Goal: Transaction & Acquisition: Obtain resource

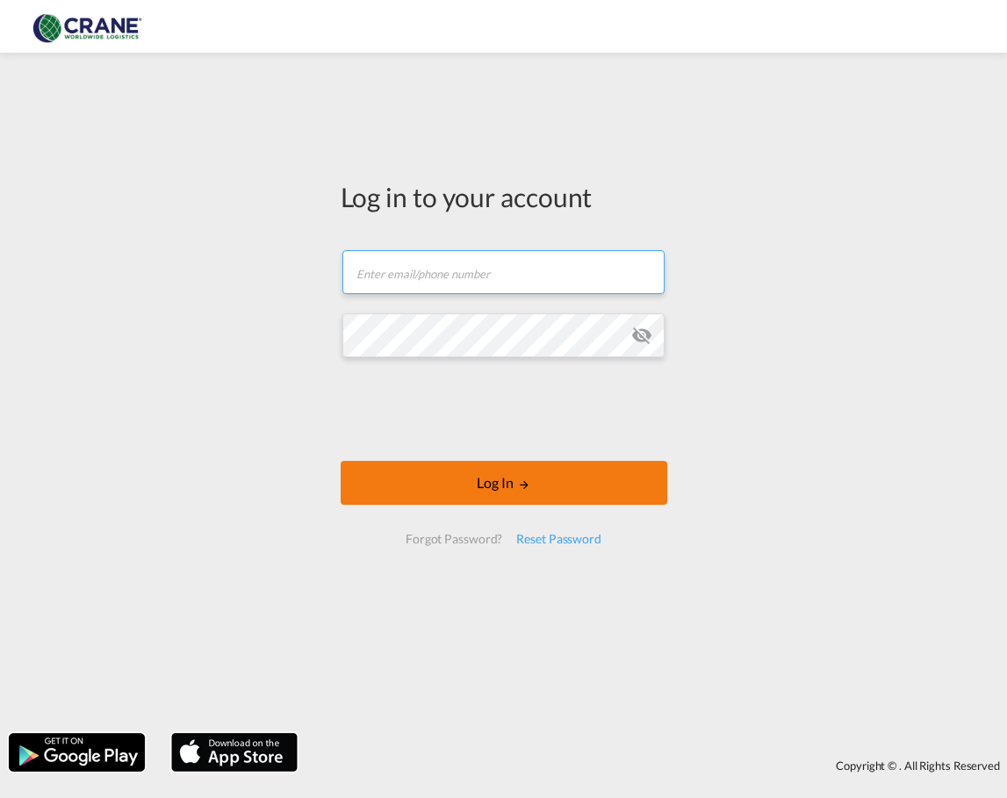
type input "[PERSON_NAME][EMAIL_ADDRESS][DOMAIN_NAME]"
click at [462, 479] on button "Log In" at bounding box center [504, 483] width 327 height 44
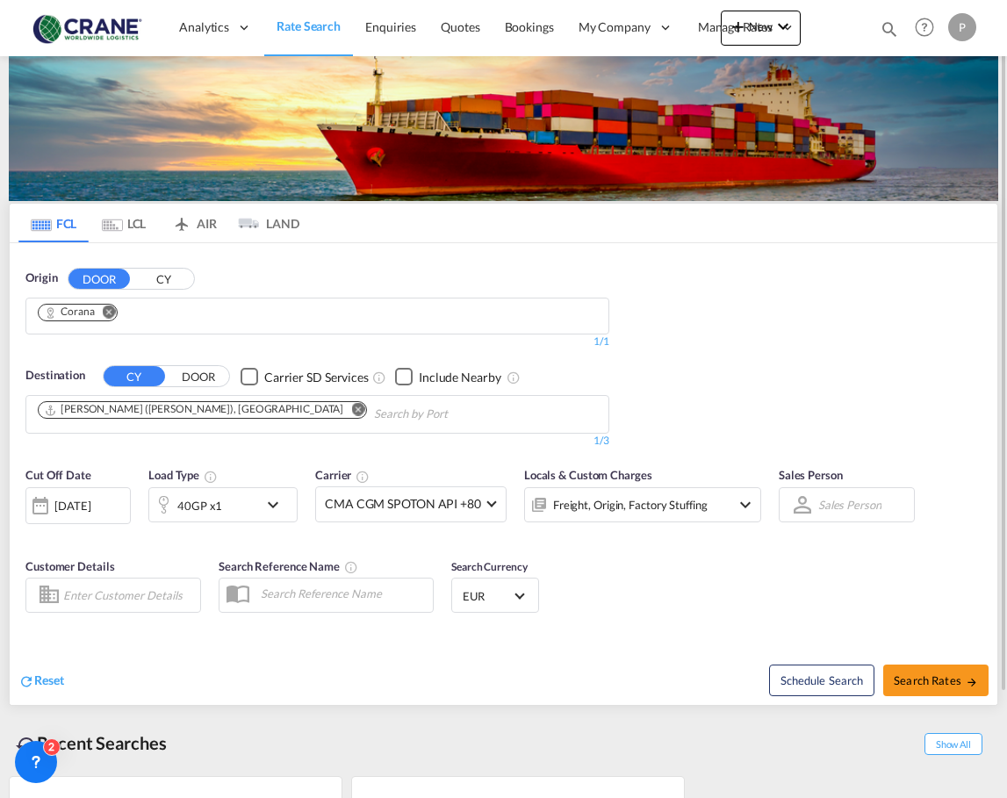
click at [117, 309] on button "Remove" at bounding box center [103, 314] width 26 height 18
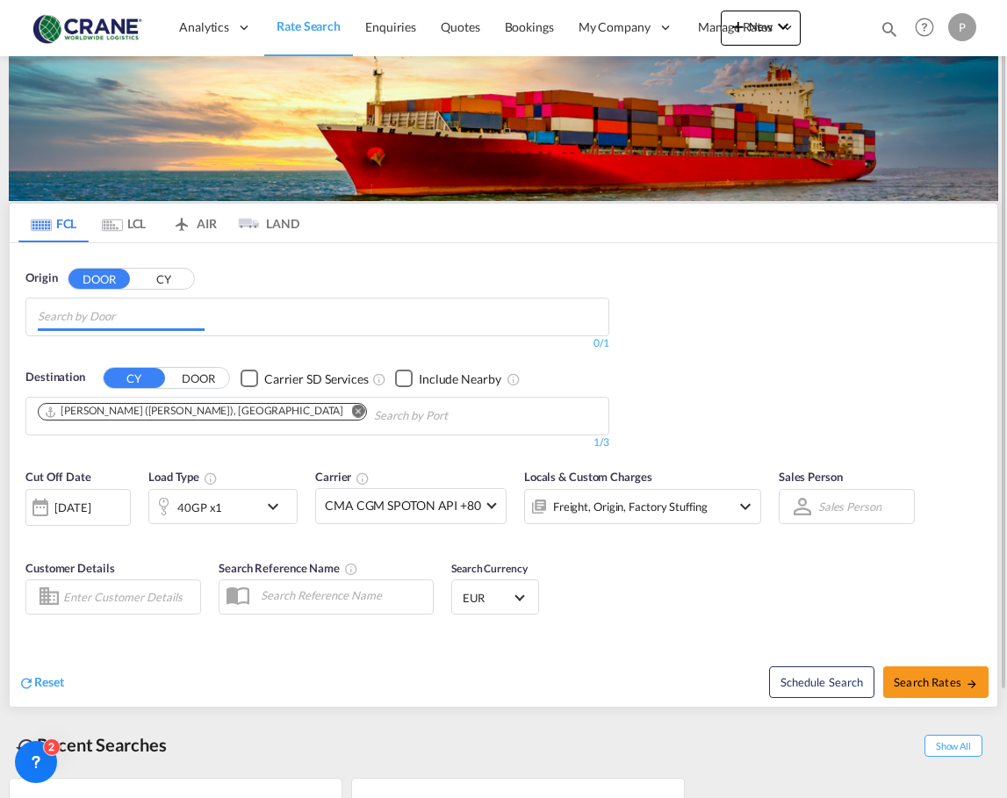
click at [100, 326] on input "Chips input." at bounding box center [121, 317] width 167 height 28
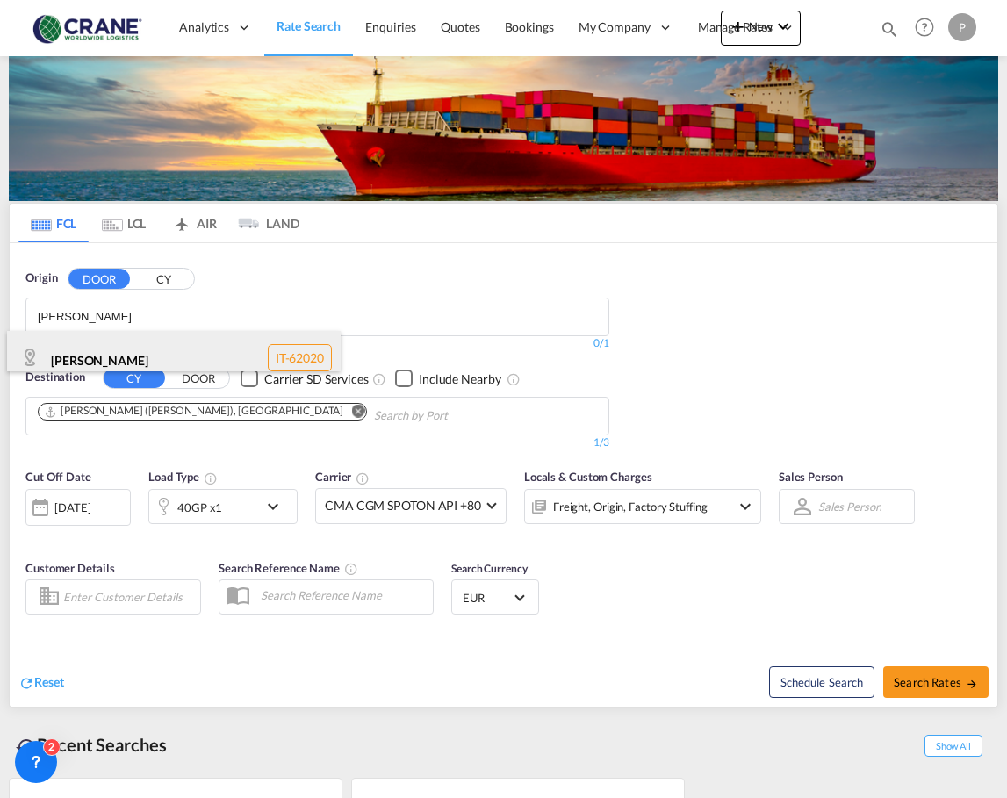
type input "[PERSON_NAME]"
click at [68, 352] on div "[PERSON_NAME] IT-62020" at bounding box center [174, 357] width 334 height 53
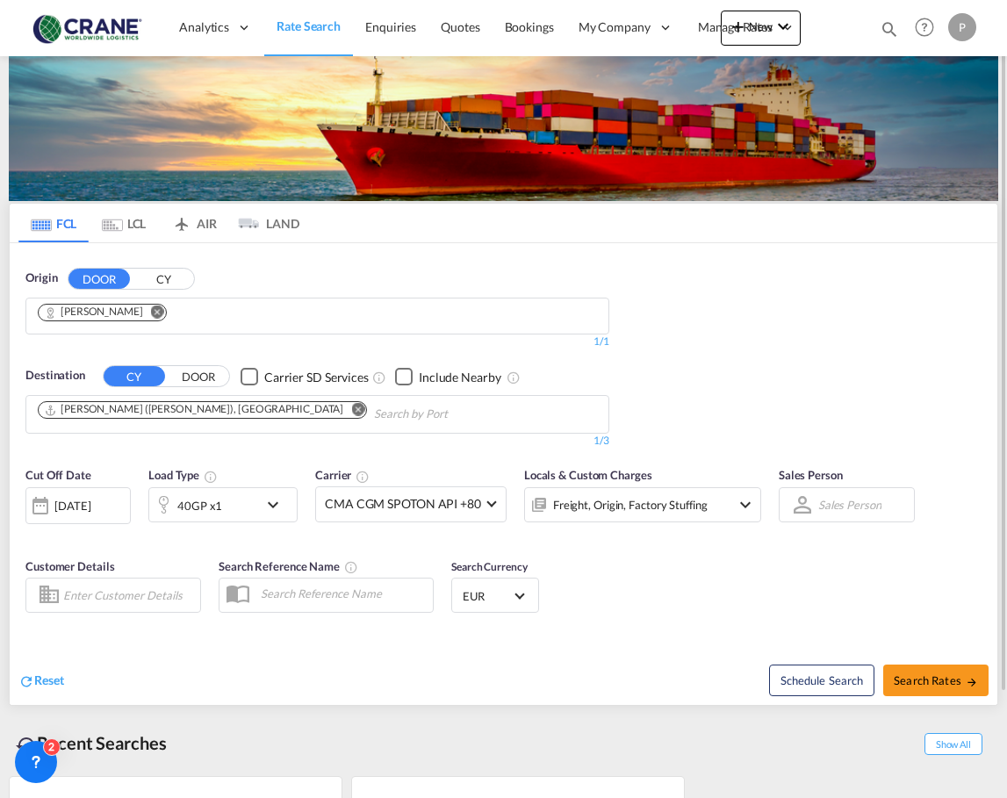
click at [351, 407] on md-icon "Remove" at bounding box center [357, 409] width 13 height 13
click at [125, 405] on body "Analytics Reports Dashboard Rate Search Enquiries Quotes Bookings" at bounding box center [503, 399] width 1007 height 798
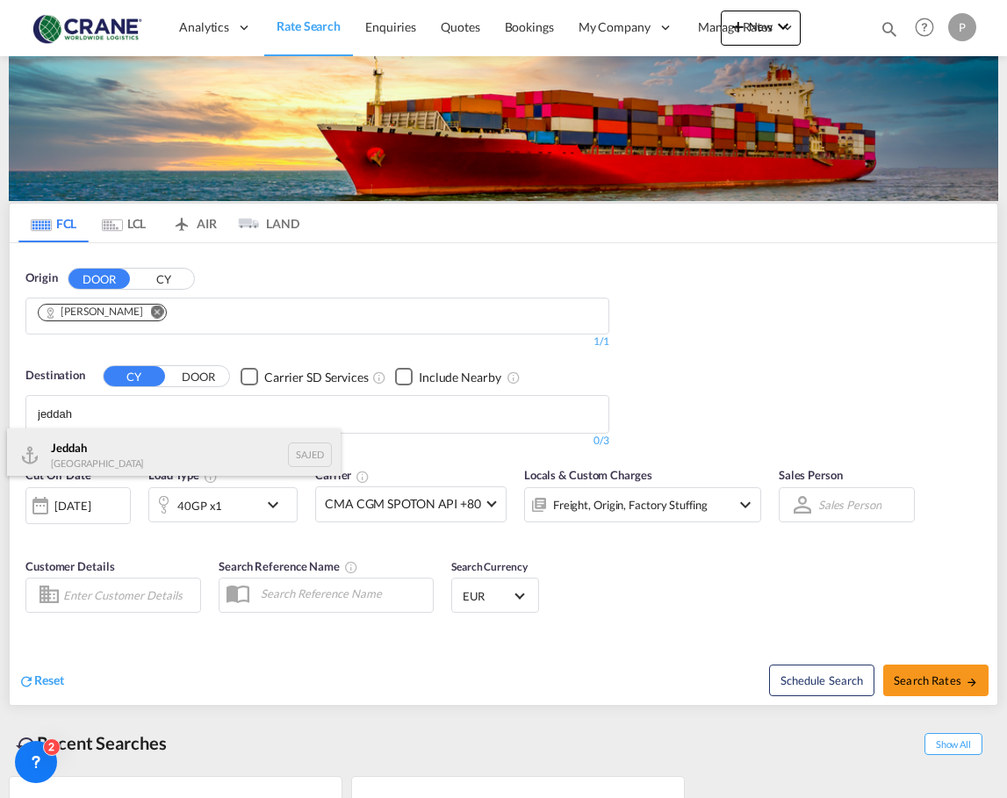
type input "jeddah"
click at [111, 444] on div "Jeddah [GEOGRAPHIC_DATA] SAJED" at bounding box center [174, 454] width 334 height 53
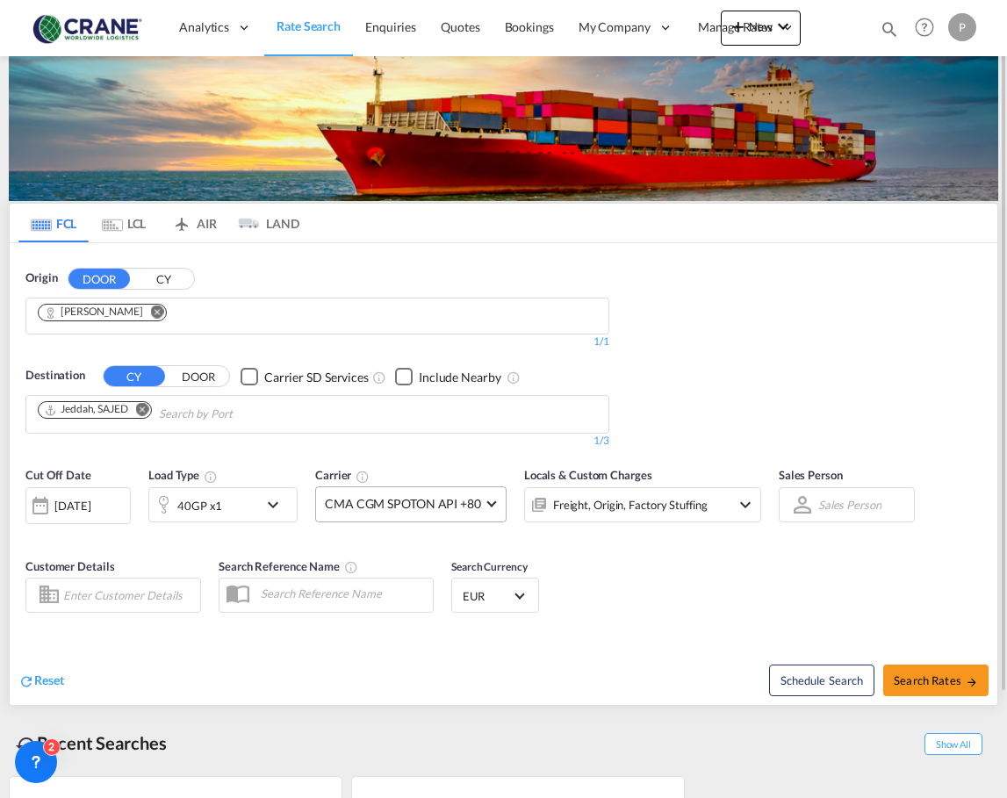
drag, startPoint x: 521, startPoint y: 547, endPoint x: 500, endPoint y: 497, distance: 54.3
click at [500, 497] on md-select-value "CMA CGM SPOTON API +80" at bounding box center [411, 504] width 190 height 34
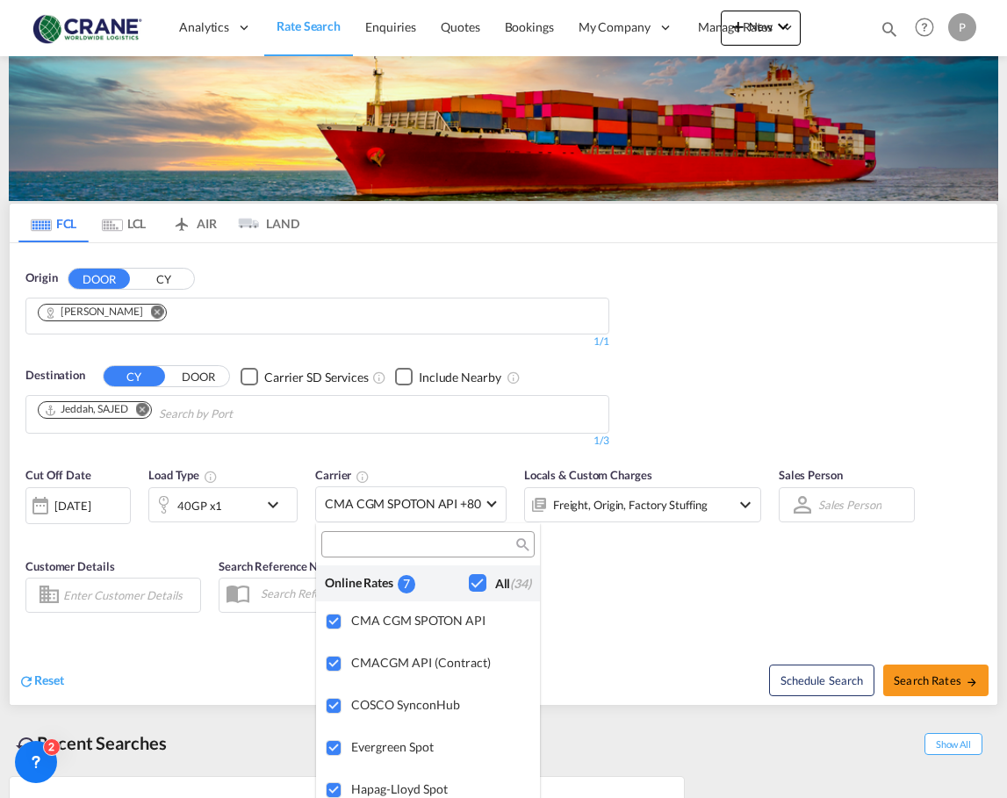
click at [495, 497] on md-backdrop at bounding box center [503, 399] width 1007 height 798
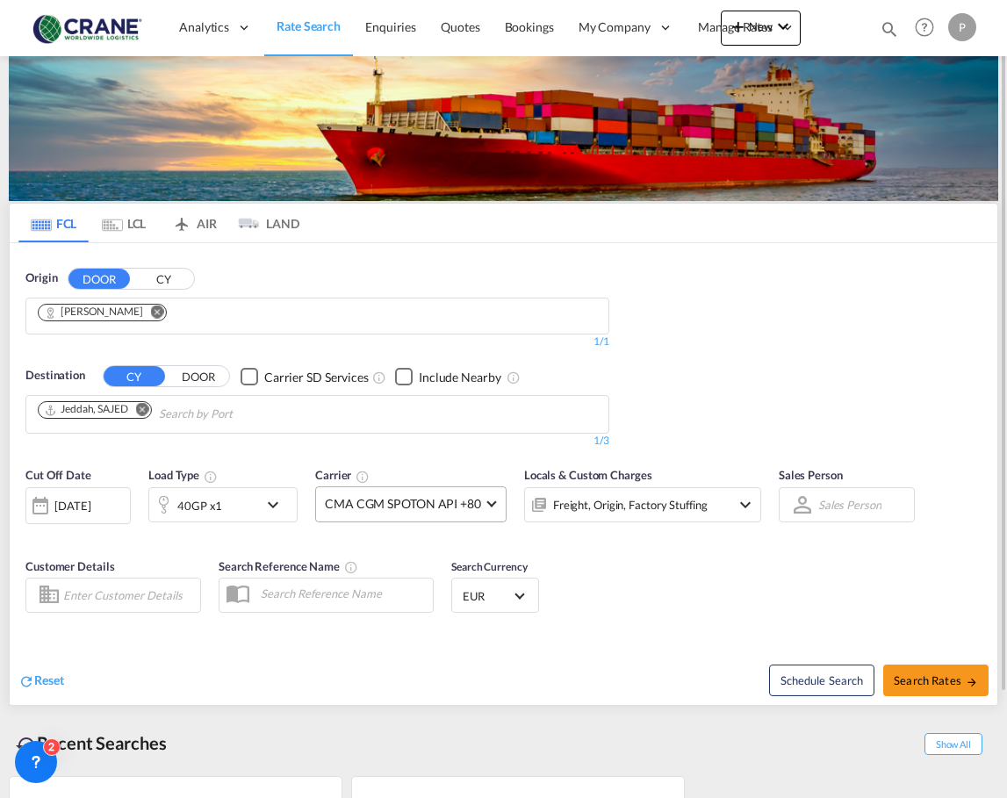
click at [489, 499] on span at bounding box center [491, 502] width 10 height 10
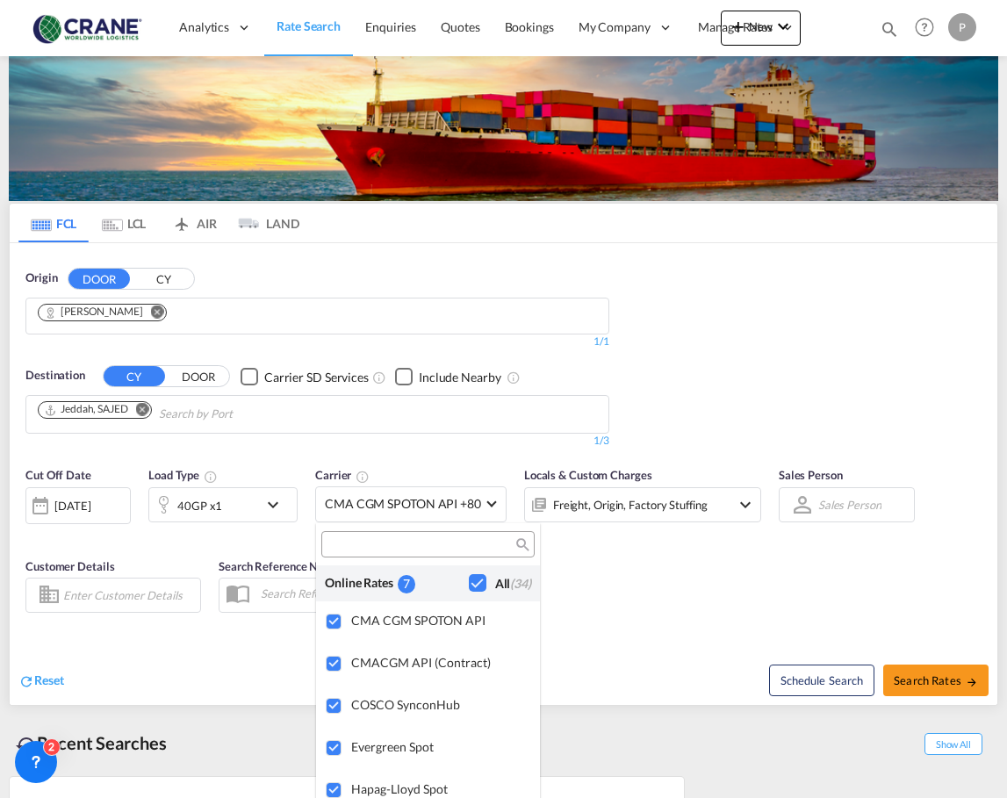
click at [404, 543] on input "search" at bounding box center [421, 545] width 189 height 16
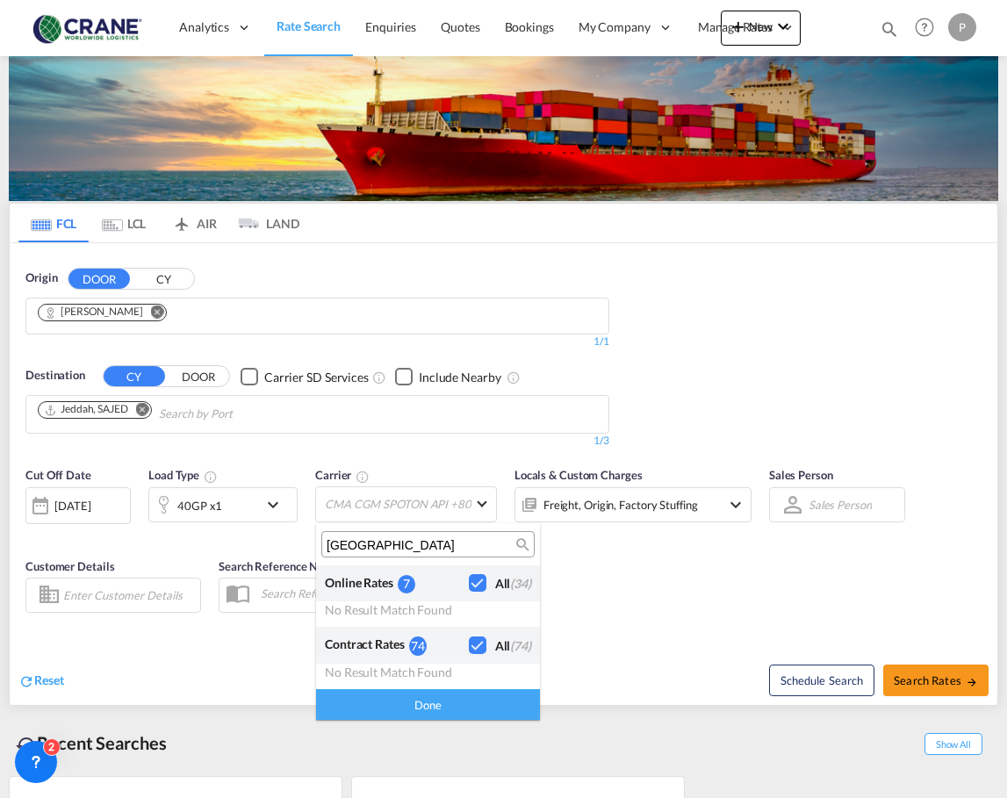
type input "[GEOGRAPHIC_DATA]"
click at [480, 582] on div "Checkbox No Ink" at bounding box center [478, 583] width 18 height 18
click at [471, 642] on div "Checkbox No Ink" at bounding box center [478, 645] width 18 height 18
click at [439, 710] on div "Done" at bounding box center [428, 704] width 224 height 31
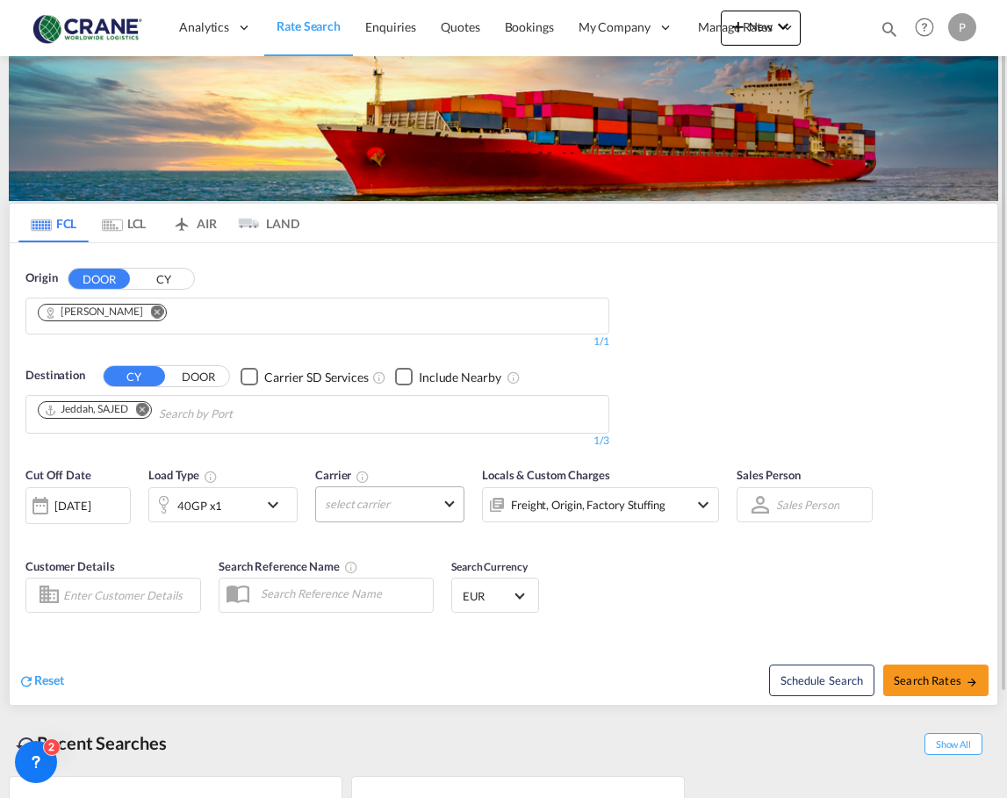
click at [449, 494] on md-select "select carrier" at bounding box center [389, 504] width 149 height 36
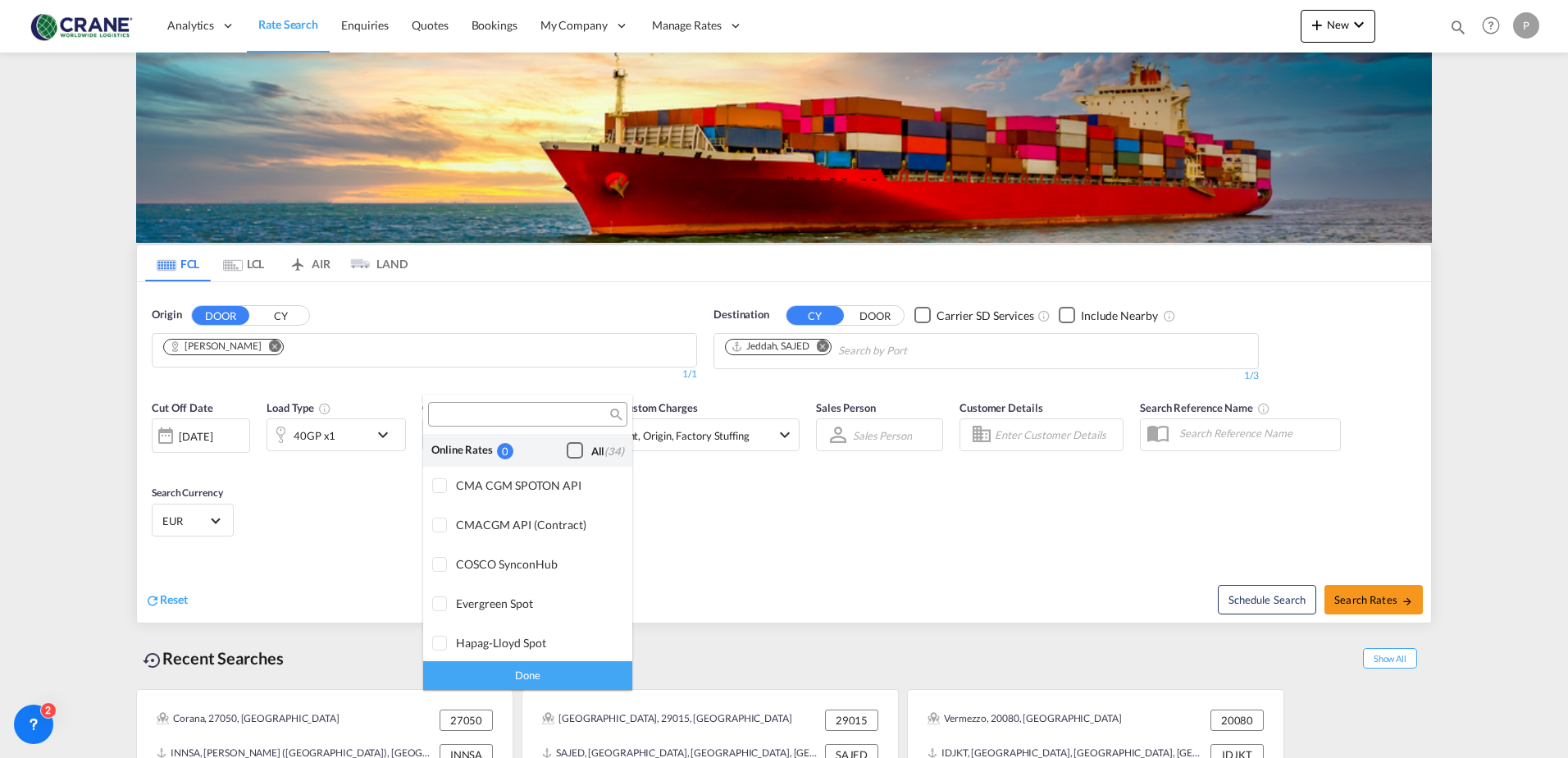
click at [567, 453] on div "Checkbox No Ink" at bounding box center [576, 451] width 17 height 17
click at [510, 674] on div "Done" at bounding box center [528, 676] width 209 height 29
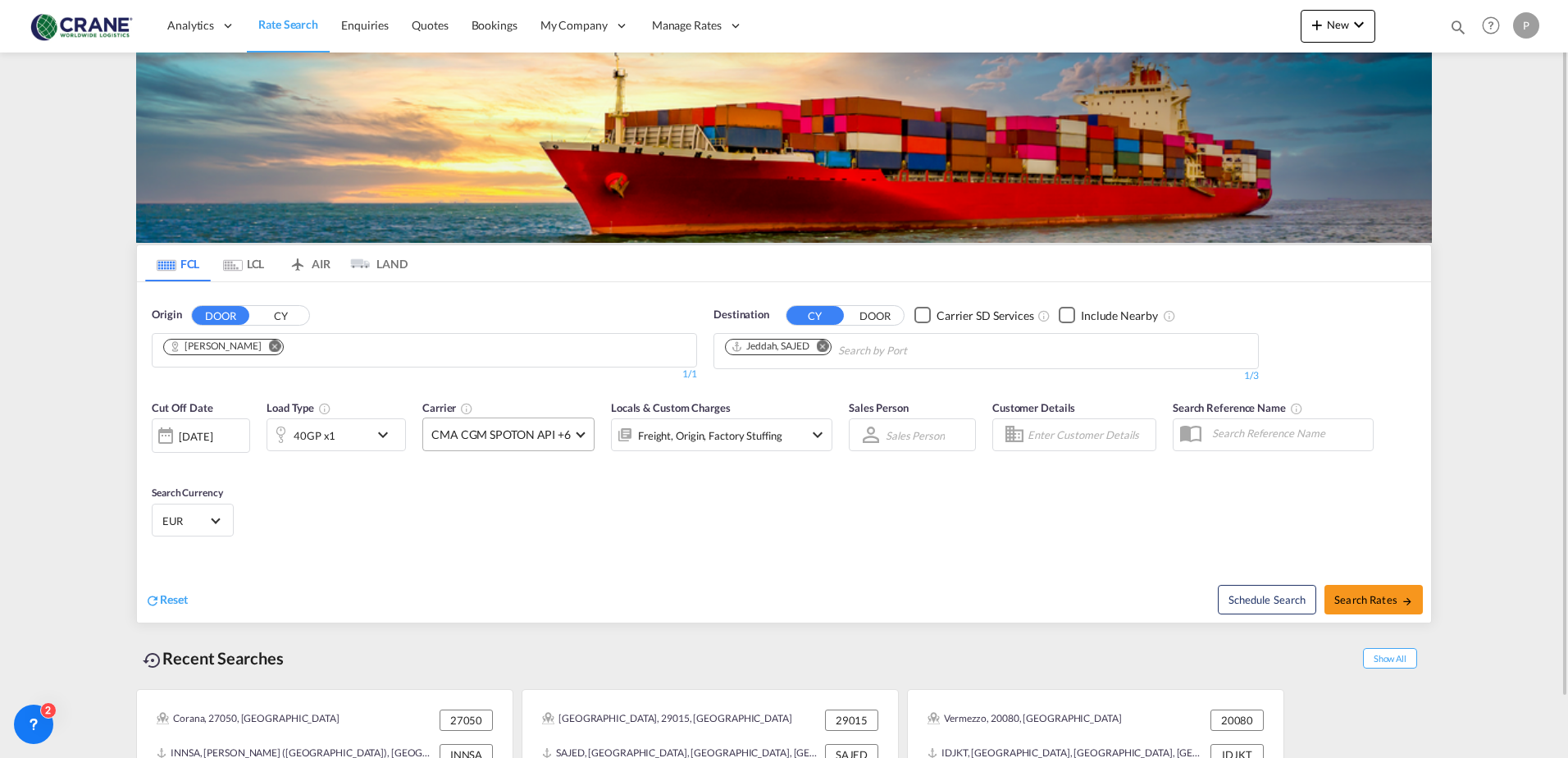
click at [577, 422] on md-select-value "CMA CGM SPOTON API +6" at bounding box center [508, 435] width 171 height 32
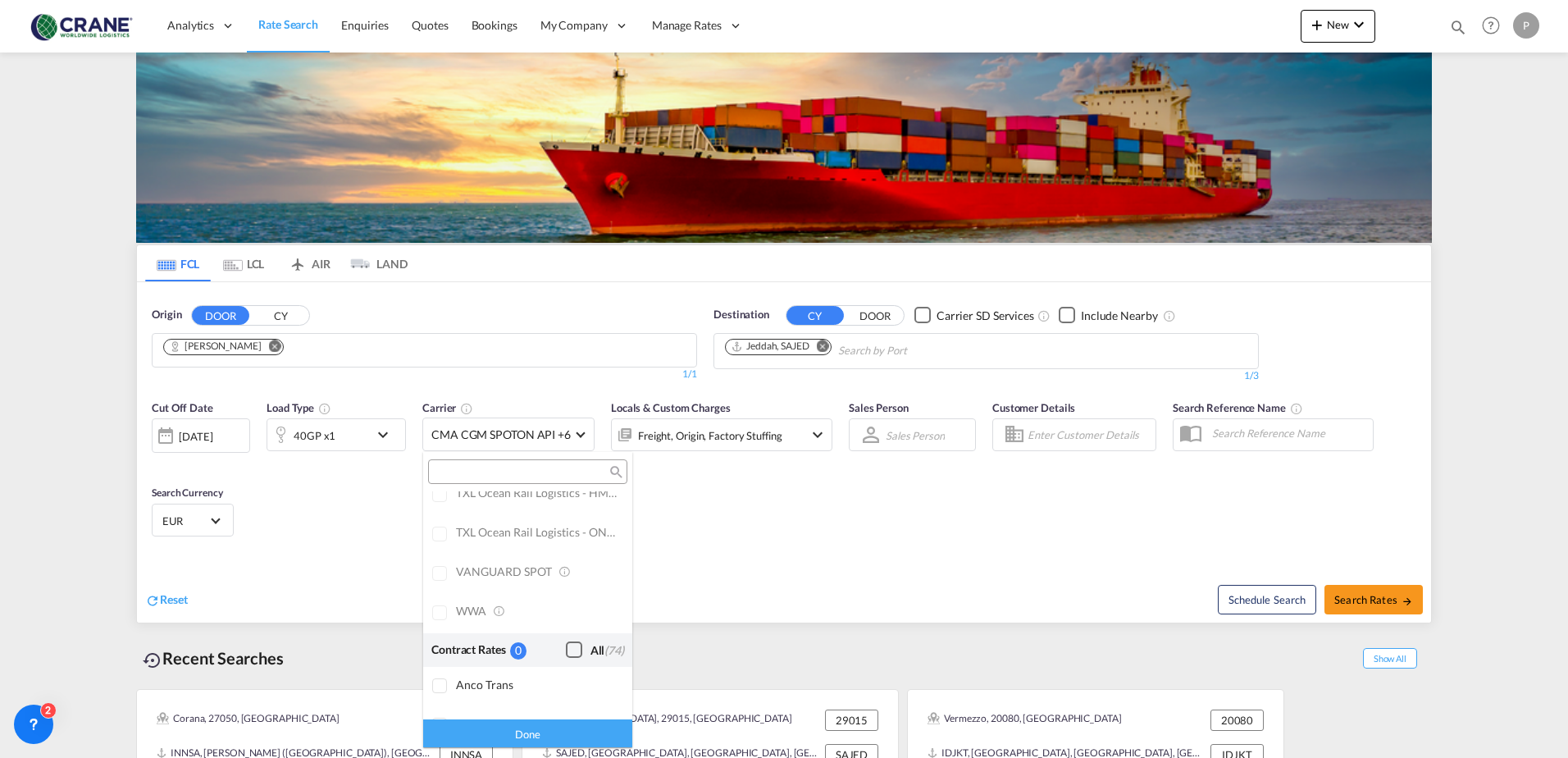
scroll to position [1231, 0]
click at [566, 650] on div "Checkbox No Ink" at bounding box center [575, 651] width 17 height 17
click at [524, 723] on div "Done" at bounding box center [528, 733] width 209 height 29
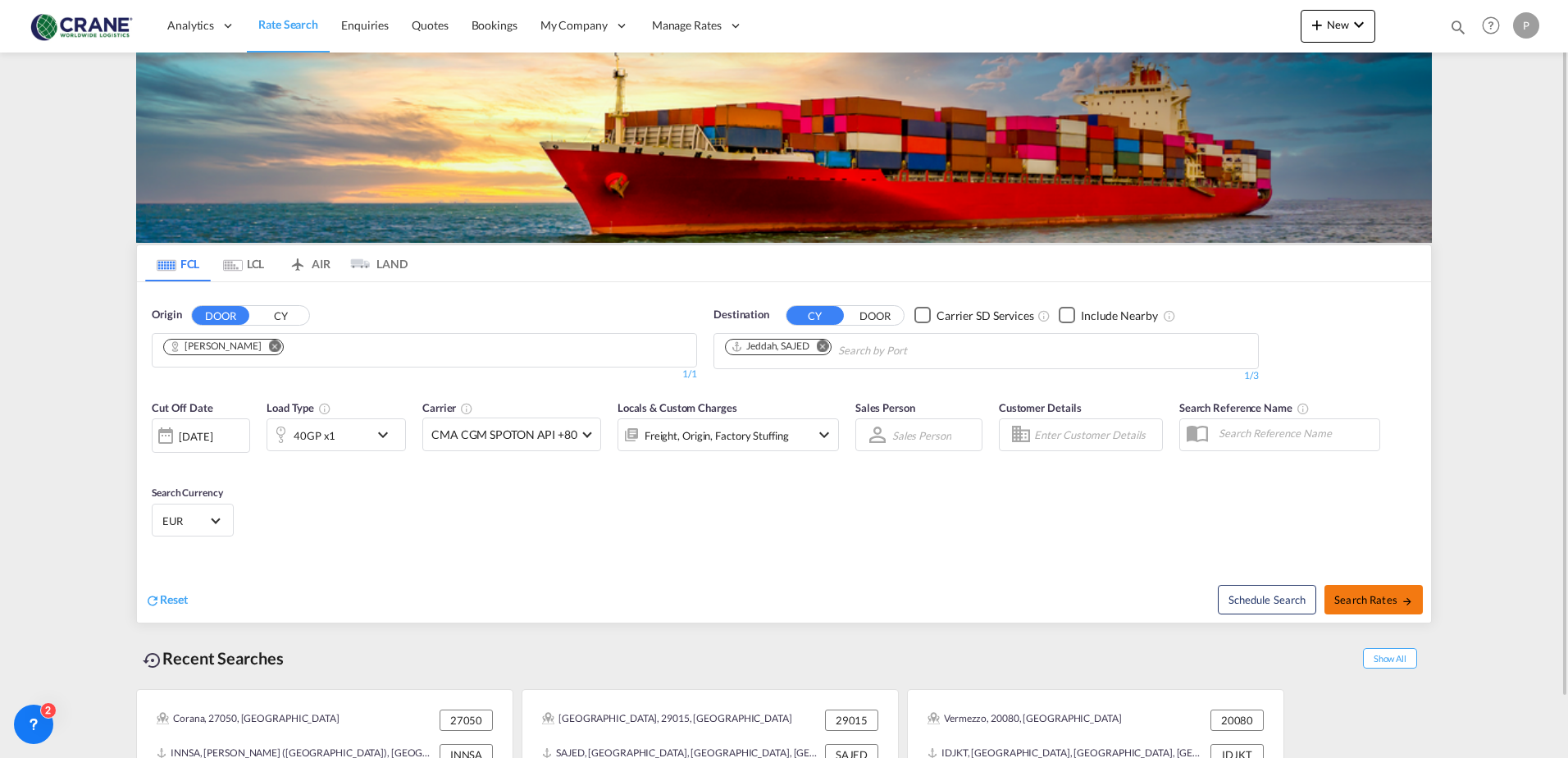
click at [940, 601] on span "Search Rates" at bounding box center [1374, 600] width 78 height 13
type input "[PERSON_NAME] to SAJED / [DATE]"
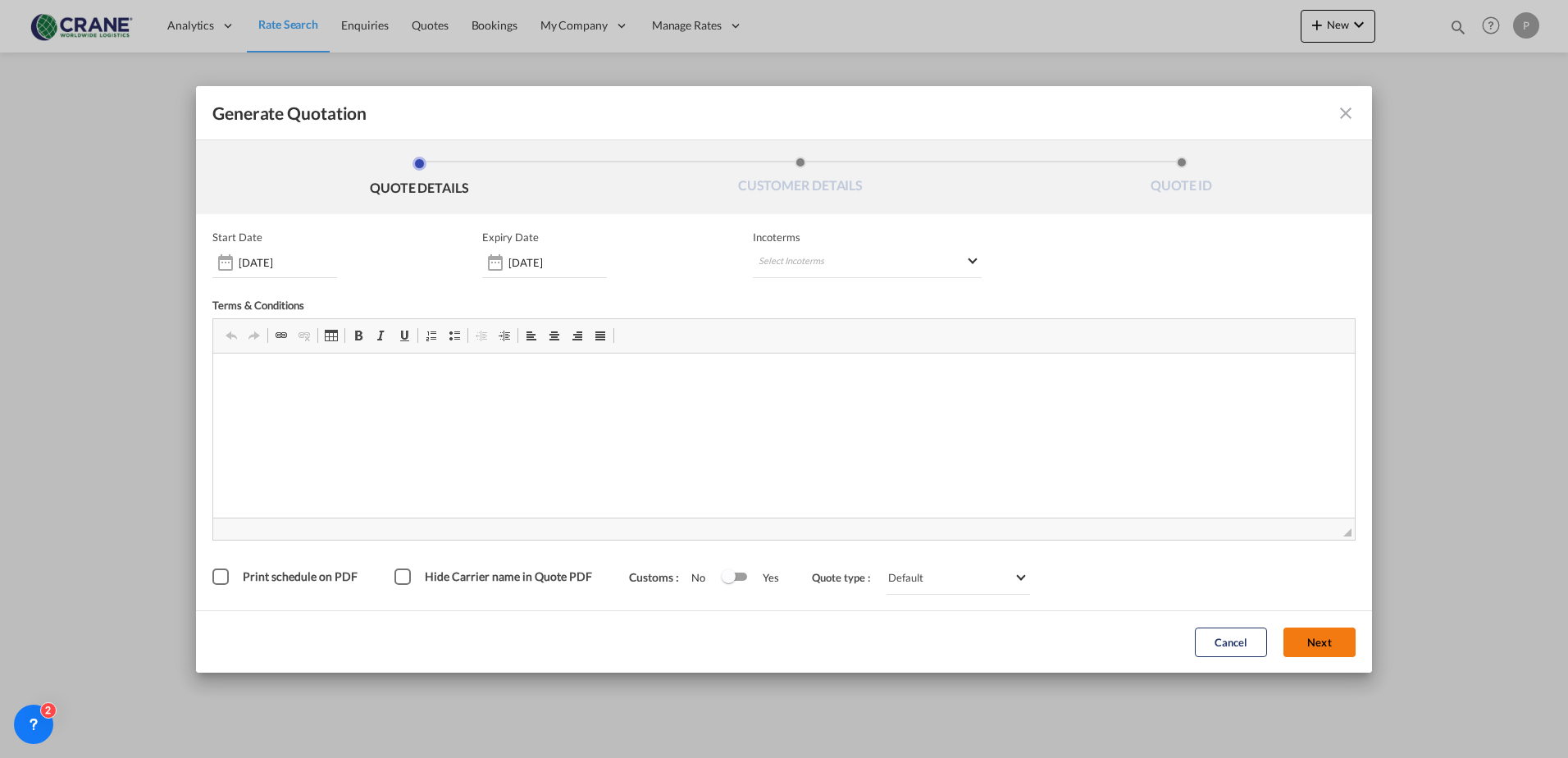
click at [940, 649] on button "Next" at bounding box center [1319, 643] width 72 height 30
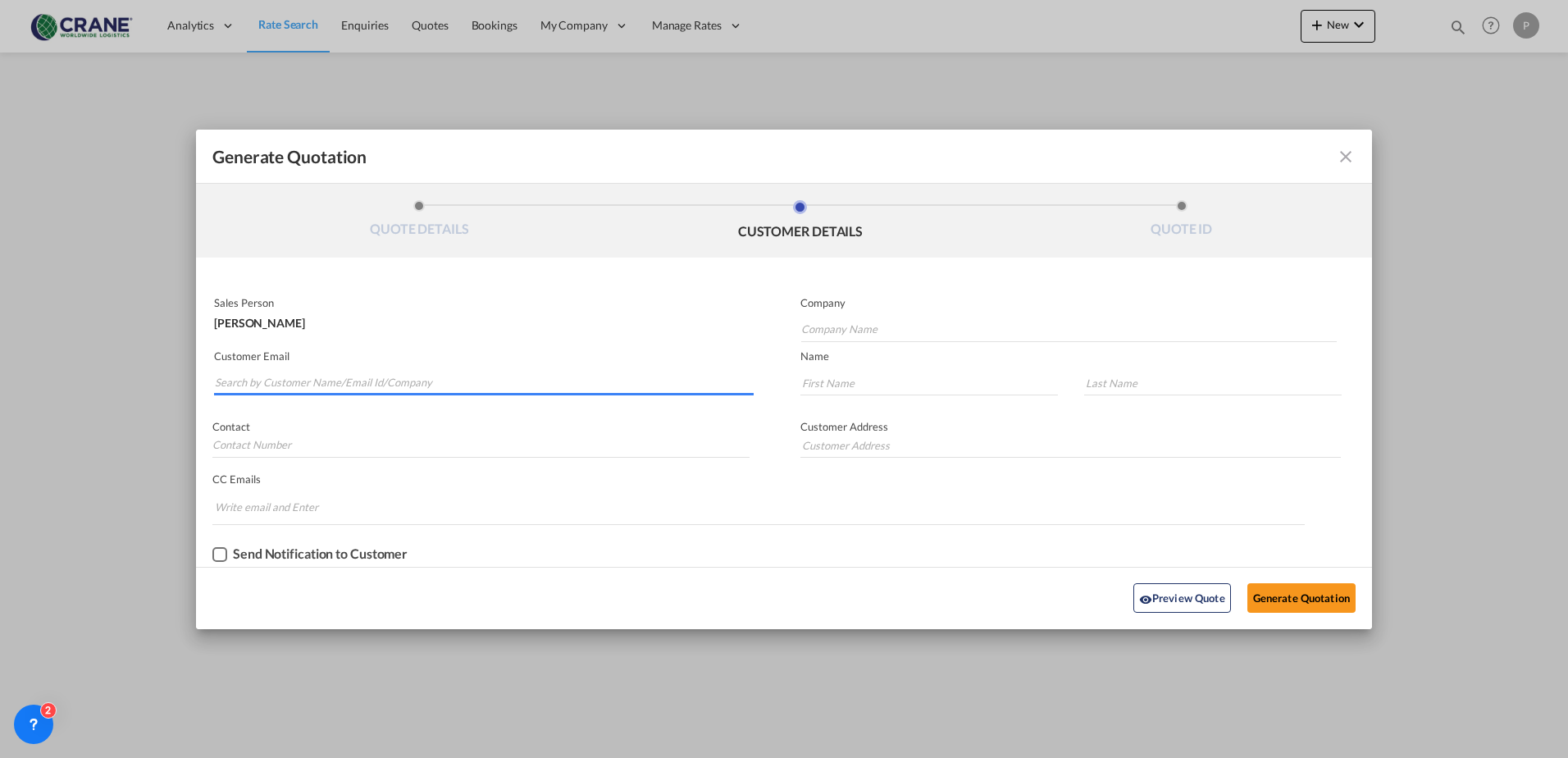
click at [332, 379] on input "Search by Customer Name/Email Id/Company" at bounding box center [484, 383] width 539 height 24
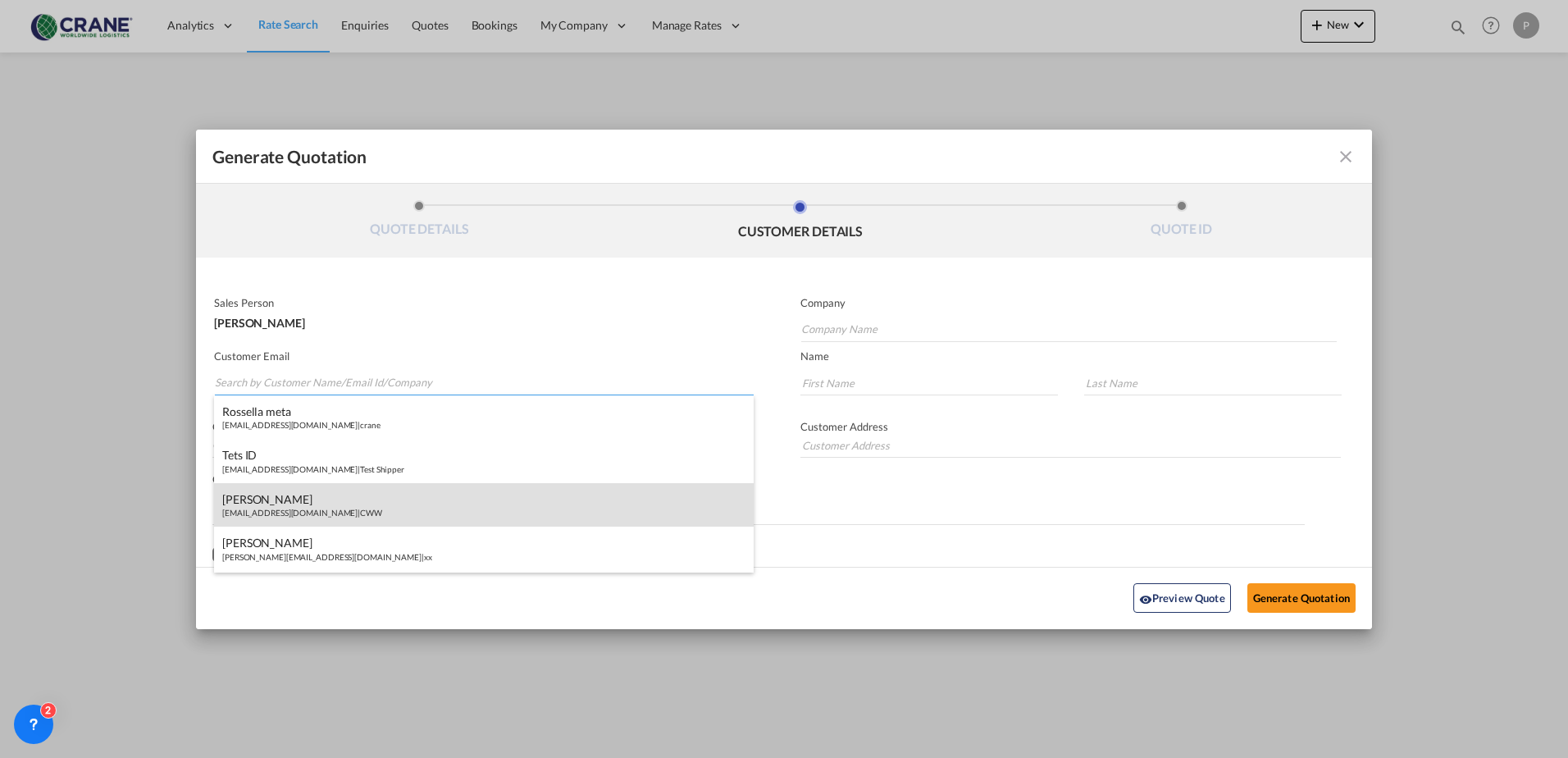
click at [318, 500] on div "[PERSON_NAME] [EMAIL_ADDRESS][DOMAIN_NAME] | CWW" at bounding box center [484, 505] width 540 height 44
type input "CWW"
type input "[EMAIL_ADDRESS][DOMAIN_NAME]"
type input "[PERSON_NAME]"
type input "Camalich"
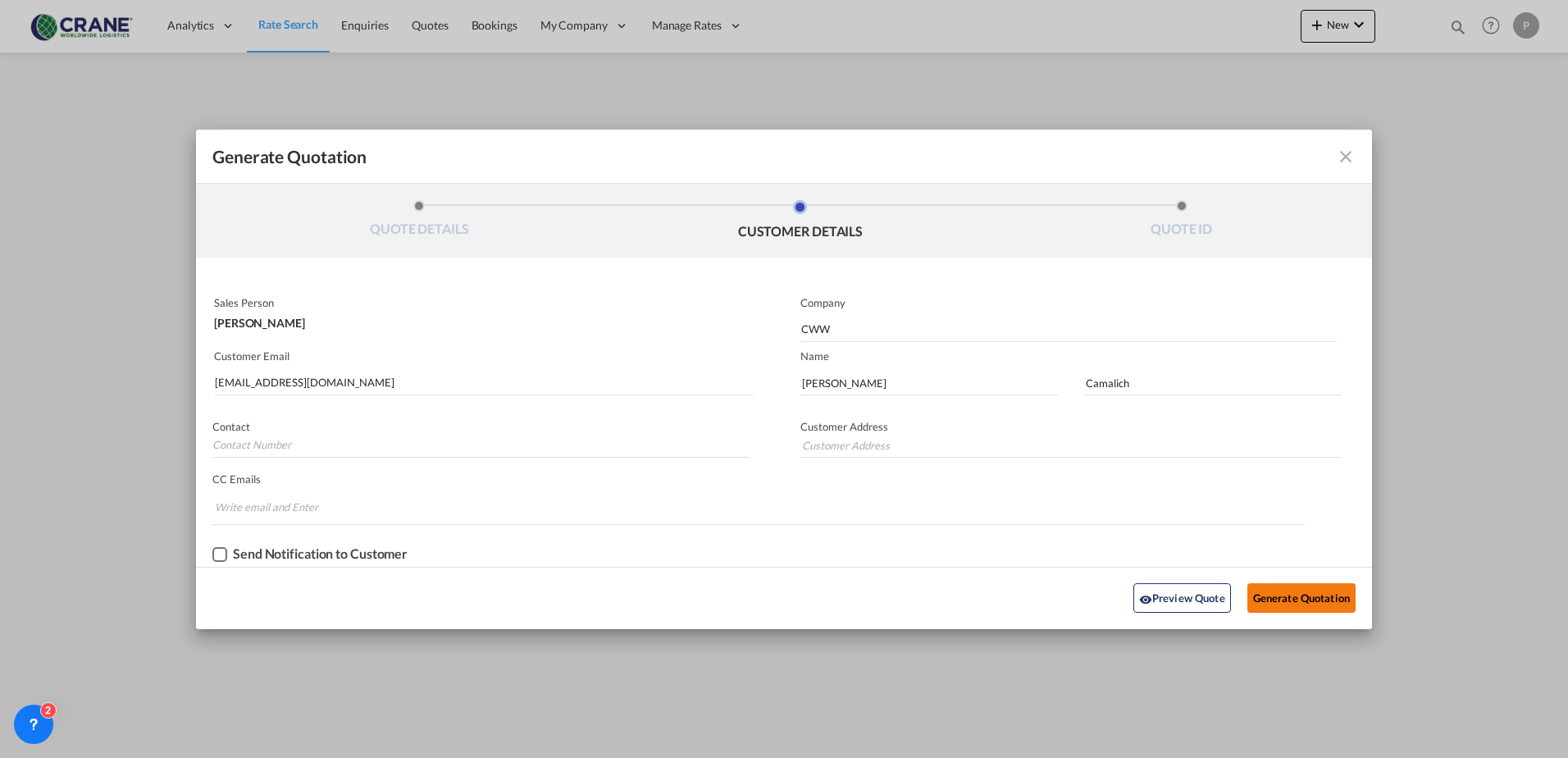
click at [940, 602] on button "Generate Quotation" at bounding box center [1302, 598] width 108 height 30
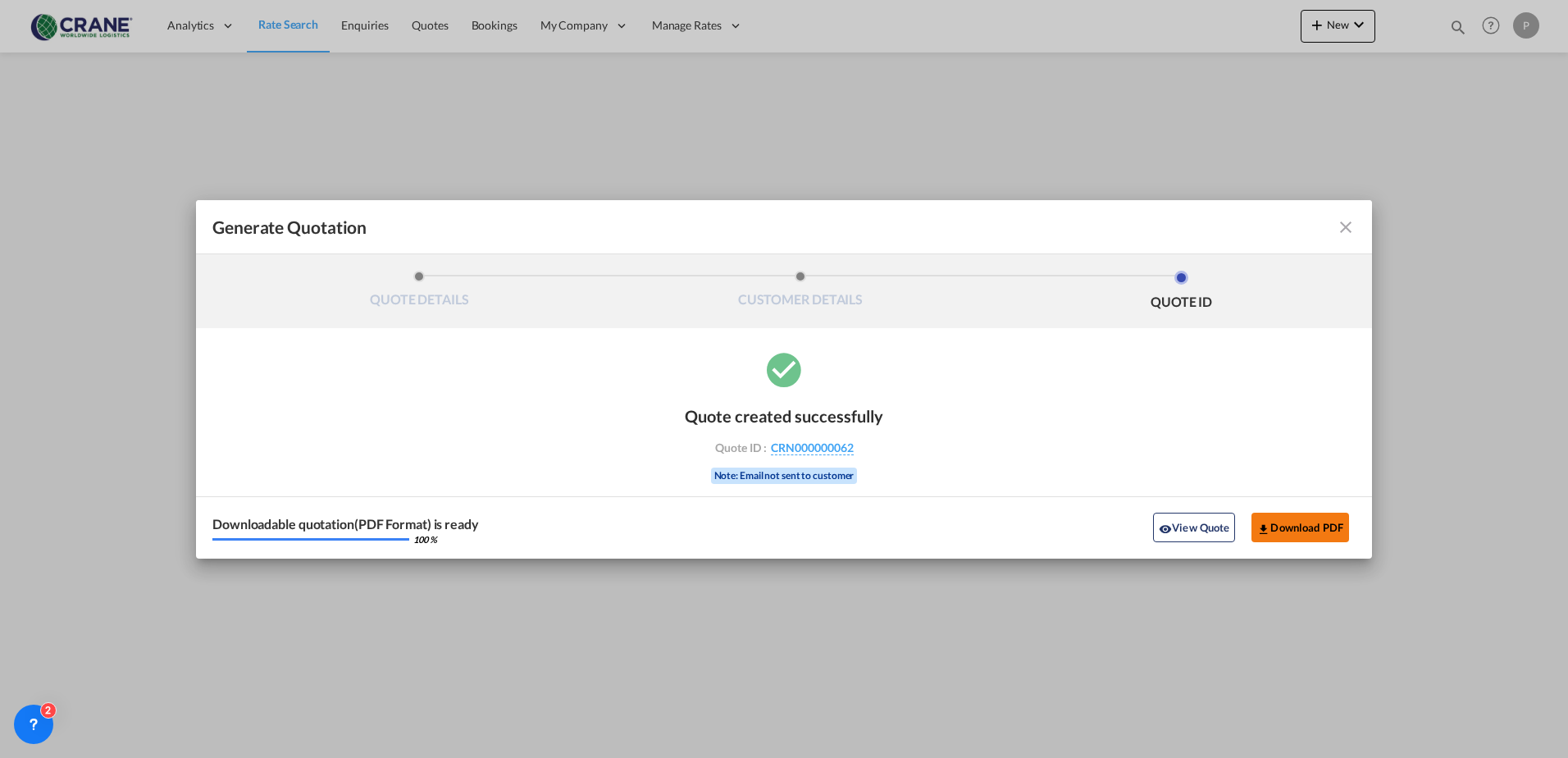
click at [940, 531] on button "Download PDF" at bounding box center [1301, 528] width 97 height 30
